Goal: Register for event/course

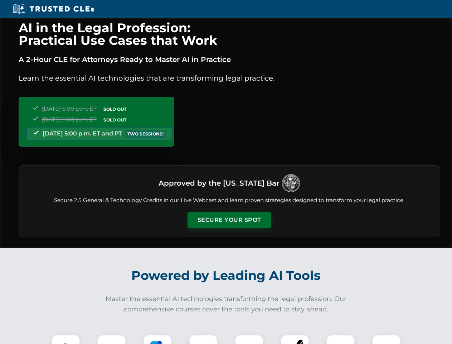
click at [229, 220] on button "Secure Your Spot" at bounding box center [230, 220] width 84 height 16
click at [66, 339] on img at bounding box center [66, 348] width 21 height 21
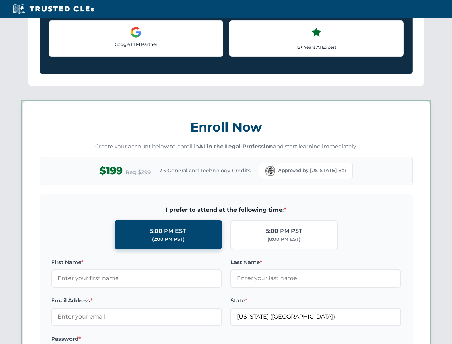
click at [158, 339] on label "Password *" at bounding box center [136, 338] width 171 height 9
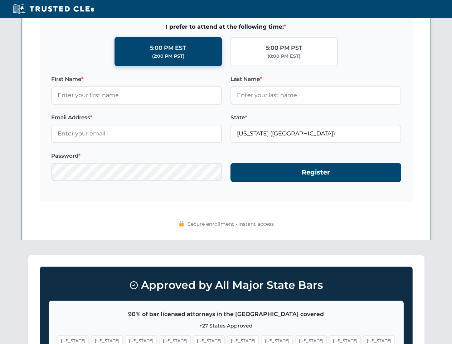
click at [330, 339] on span "[US_STATE]" at bounding box center [345, 340] width 31 height 10
